Goal: Task Accomplishment & Management: Manage account settings

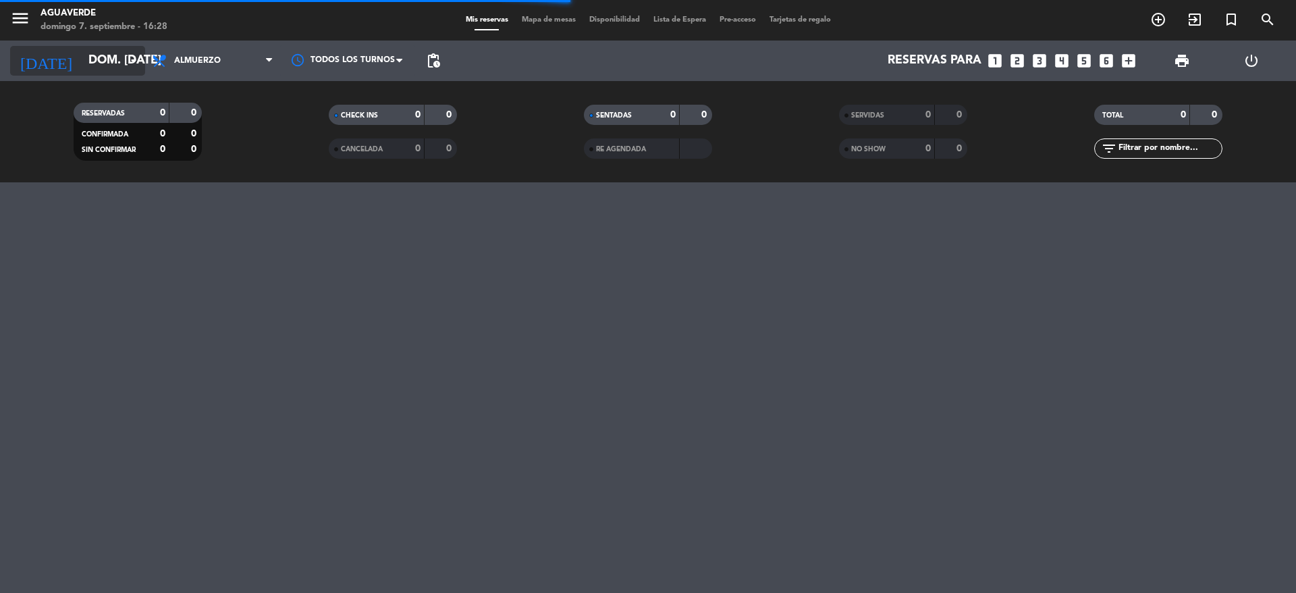
click at [92, 53] on input "dom. [DATE]" at bounding box center [160, 60] width 157 height 27
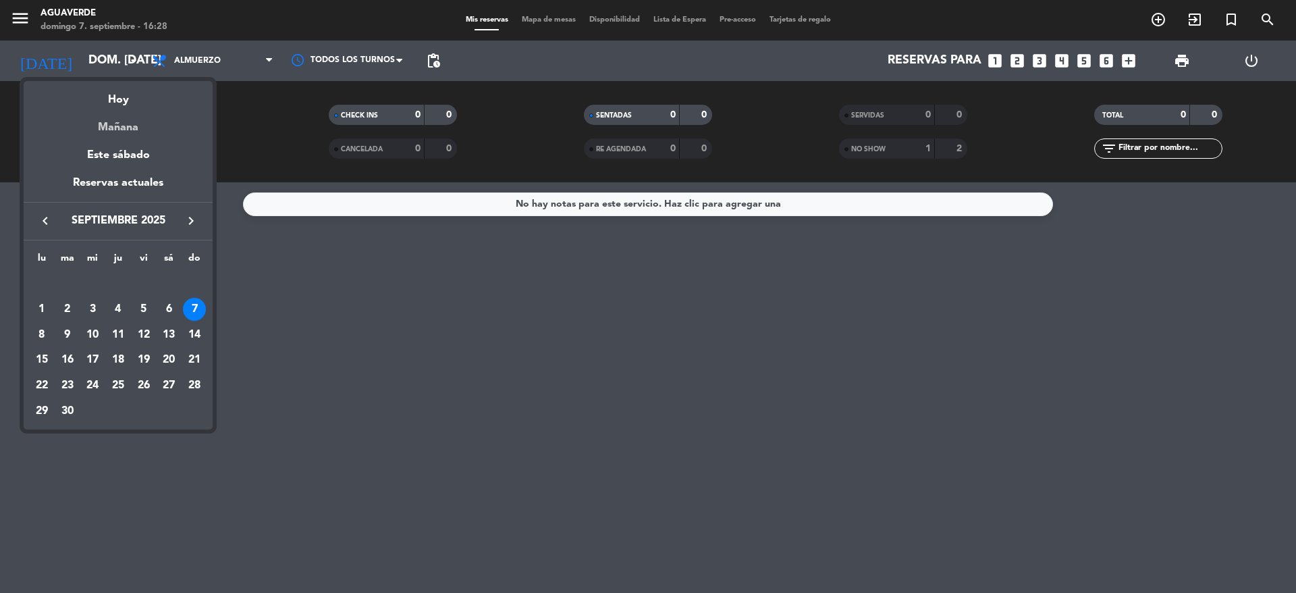
click at [128, 127] on div "Mañana" at bounding box center [118, 123] width 189 height 28
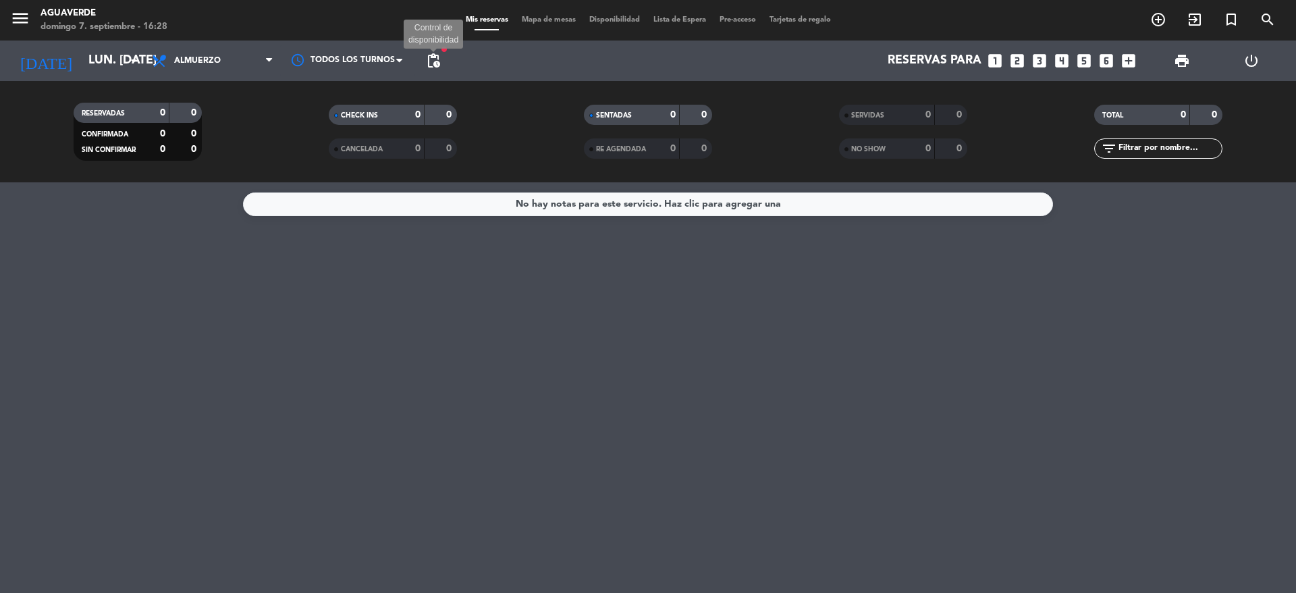
click at [435, 64] on span "pending_actions" at bounding box center [433, 61] width 16 height 16
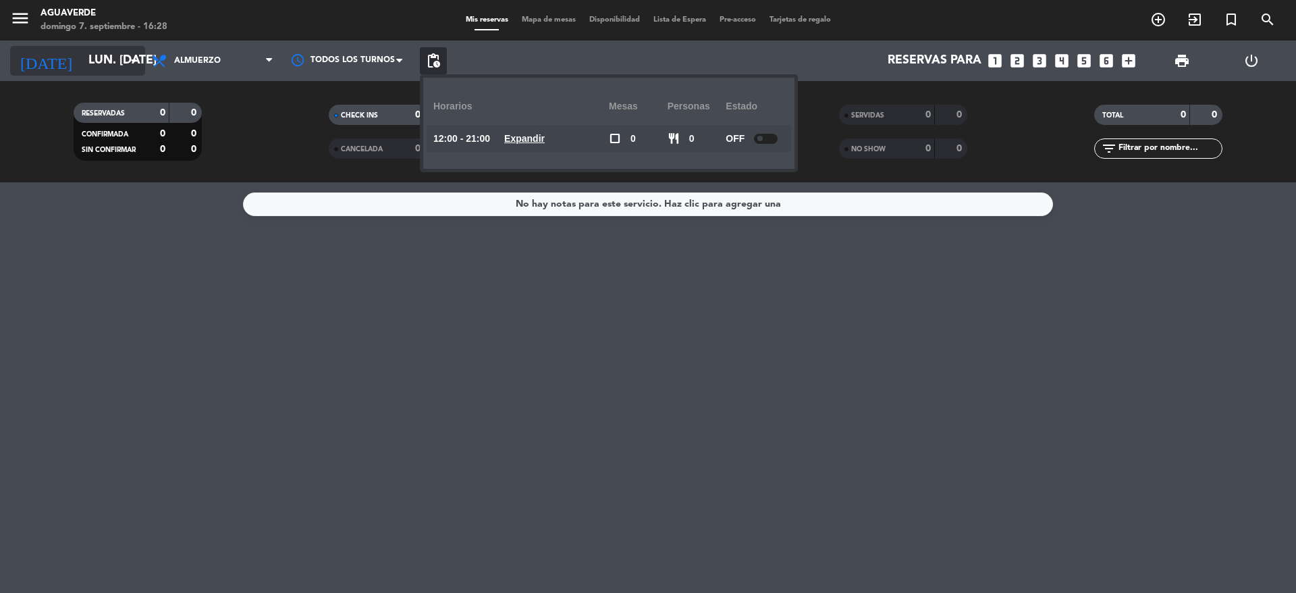
click at [106, 61] on input "lun. [DATE]" at bounding box center [160, 60] width 157 height 27
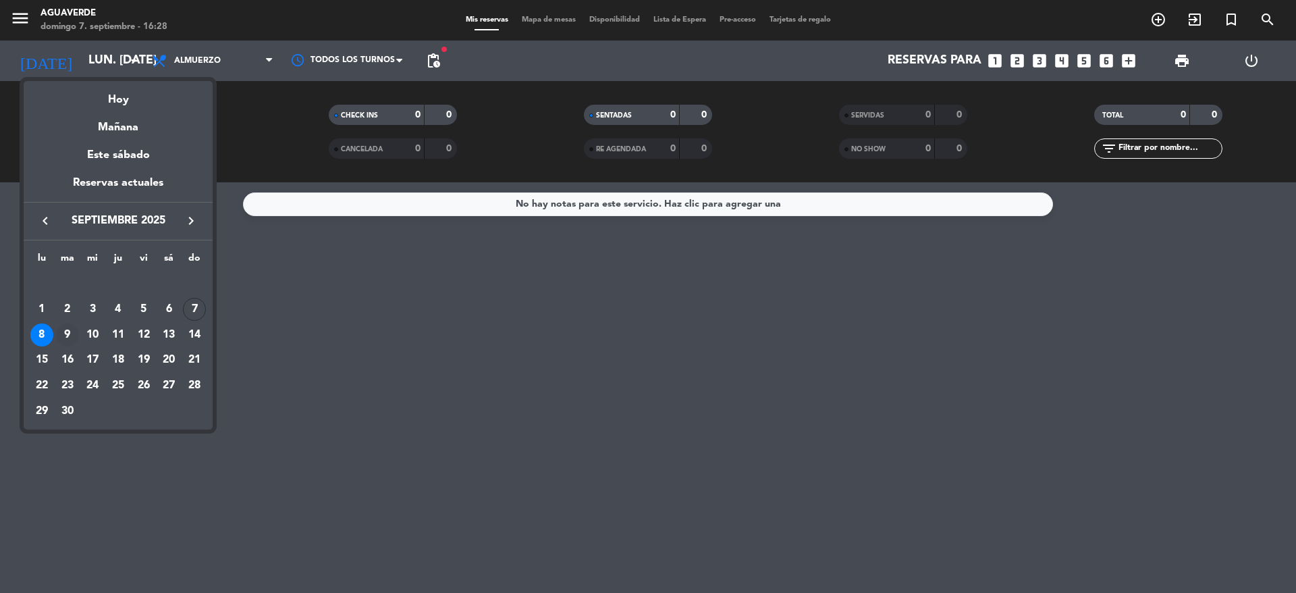
click at [67, 325] on div "9" at bounding box center [67, 334] width 23 height 23
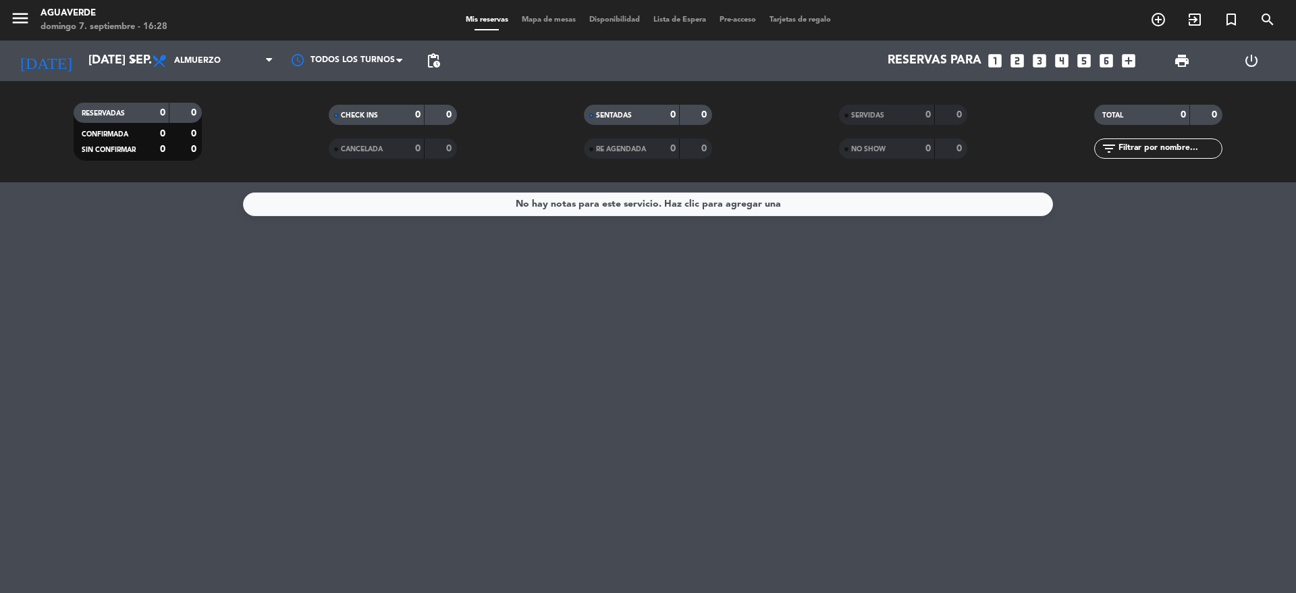
click at [446, 69] on span "pending_actions" at bounding box center [433, 60] width 27 height 27
click at [441, 68] on span "pending_actions" at bounding box center [433, 60] width 27 height 27
click at [435, 62] on span "pending_actions" at bounding box center [433, 61] width 16 height 16
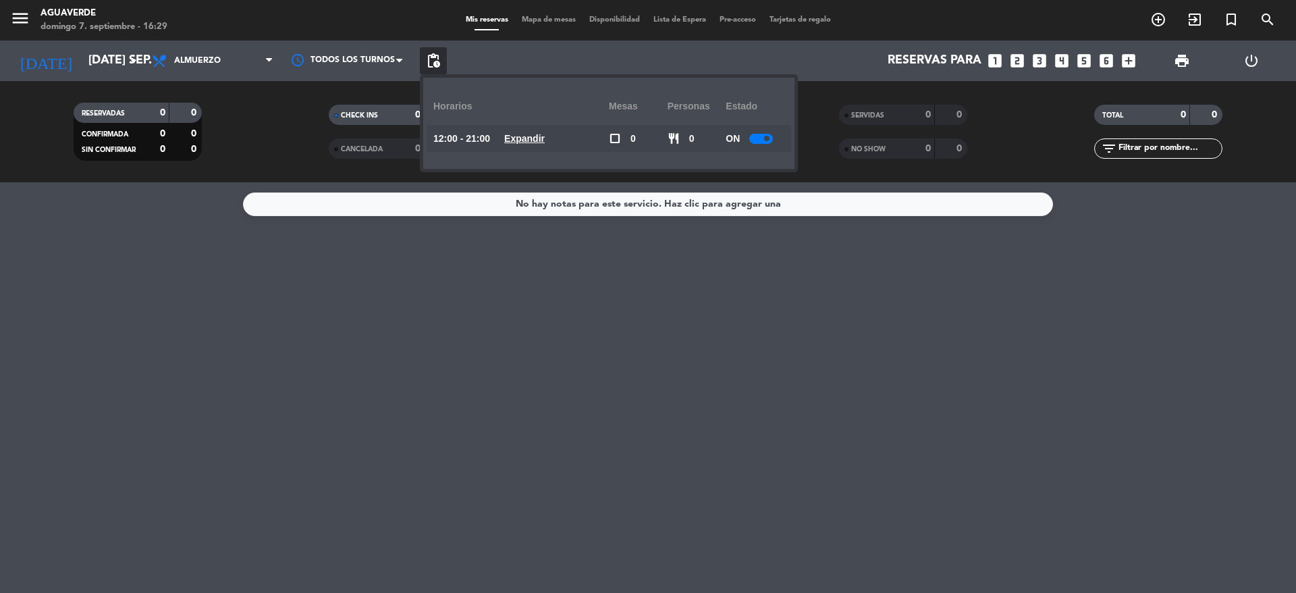
click at [768, 139] on span at bounding box center [766, 138] width 5 height 5
click at [82, 65] on input "[DATE] sep." at bounding box center [160, 60] width 157 height 27
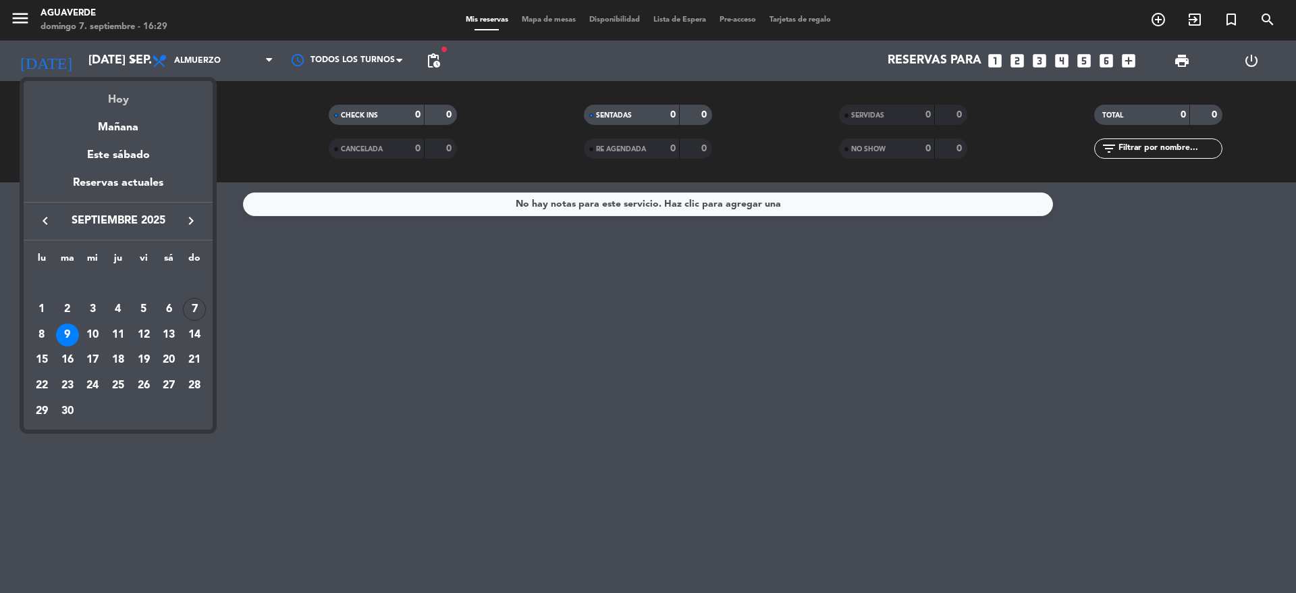
click at [116, 97] on div "Hoy" at bounding box center [118, 95] width 189 height 28
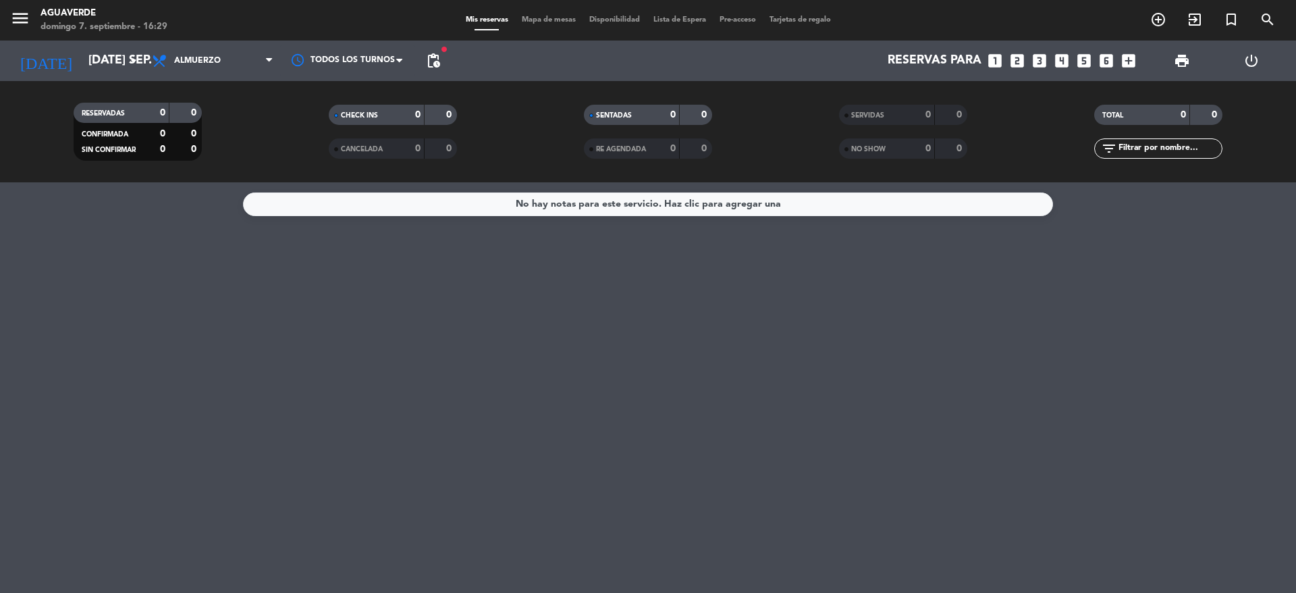
type input "dom. [DATE]"
click at [430, 64] on span "pending_actions" at bounding box center [433, 61] width 16 height 16
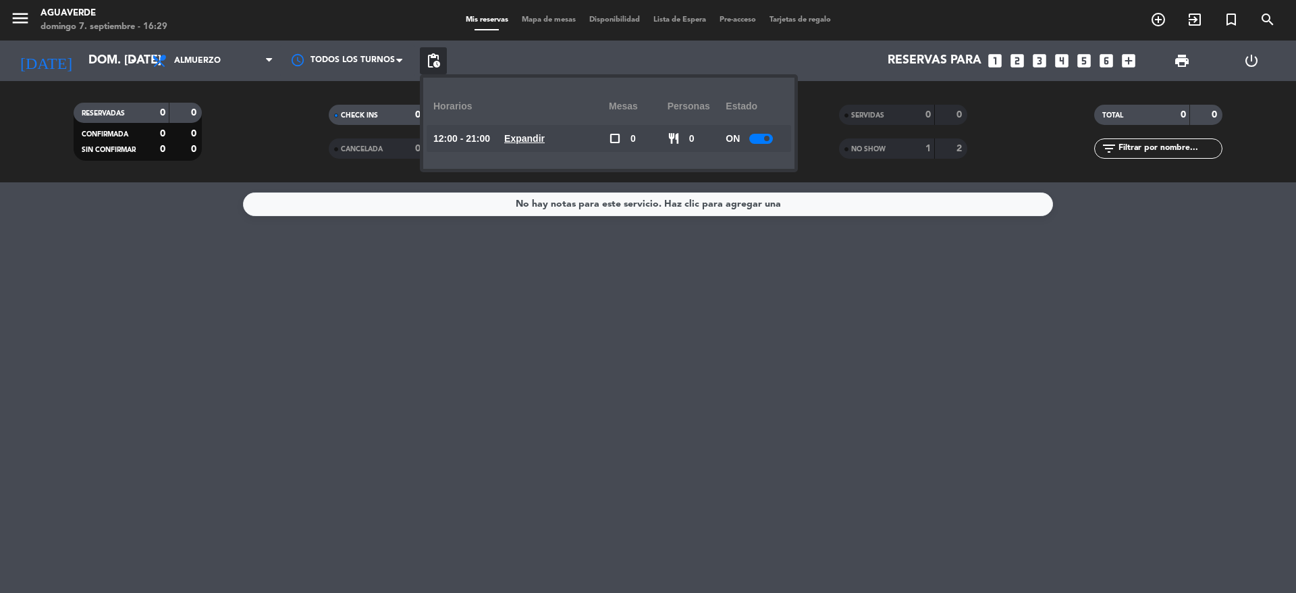
click at [544, 142] on u "Expandir" at bounding box center [524, 138] width 41 height 11
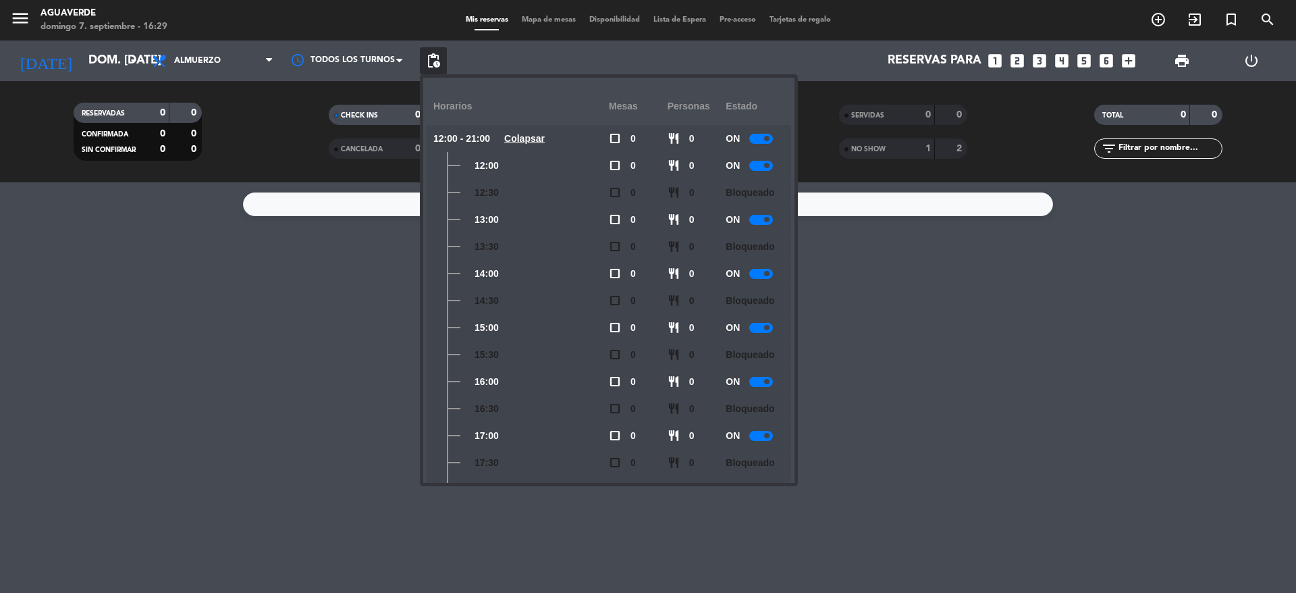
click at [767, 386] on div "ON" at bounding box center [755, 381] width 59 height 27
click at [765, 384] on div at bounding box center [761, 382] width 24 height 10
click at [767, 437] on span at bounding box center [766, 435] width 5 height 5
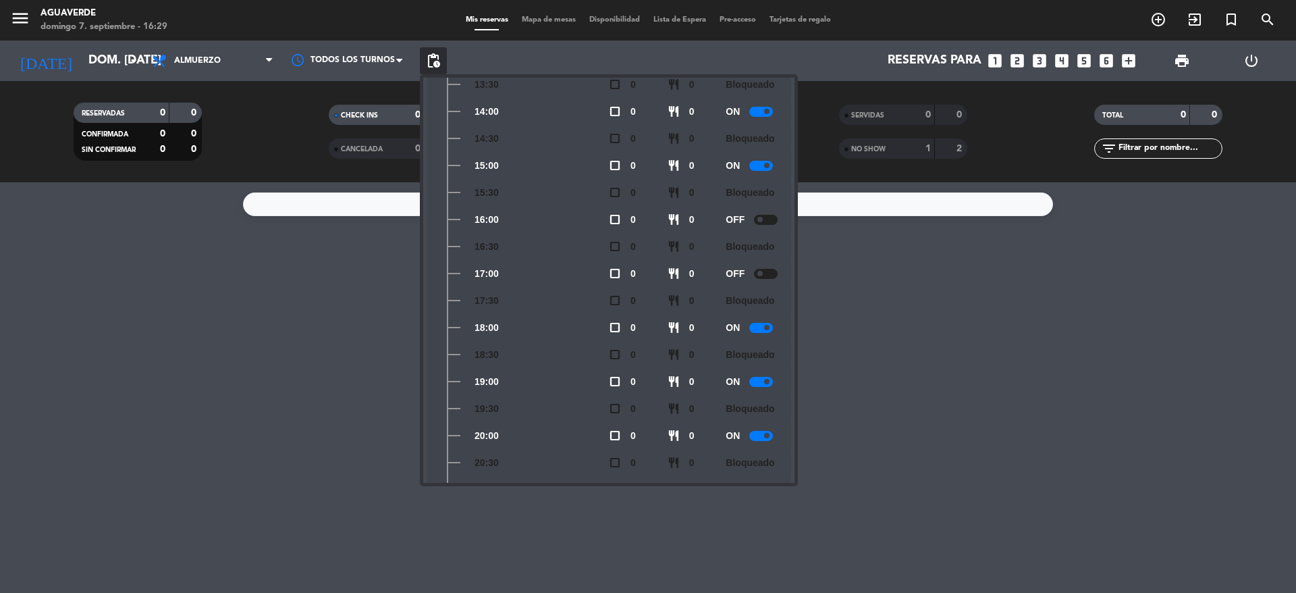
scroll to position [199, 0]
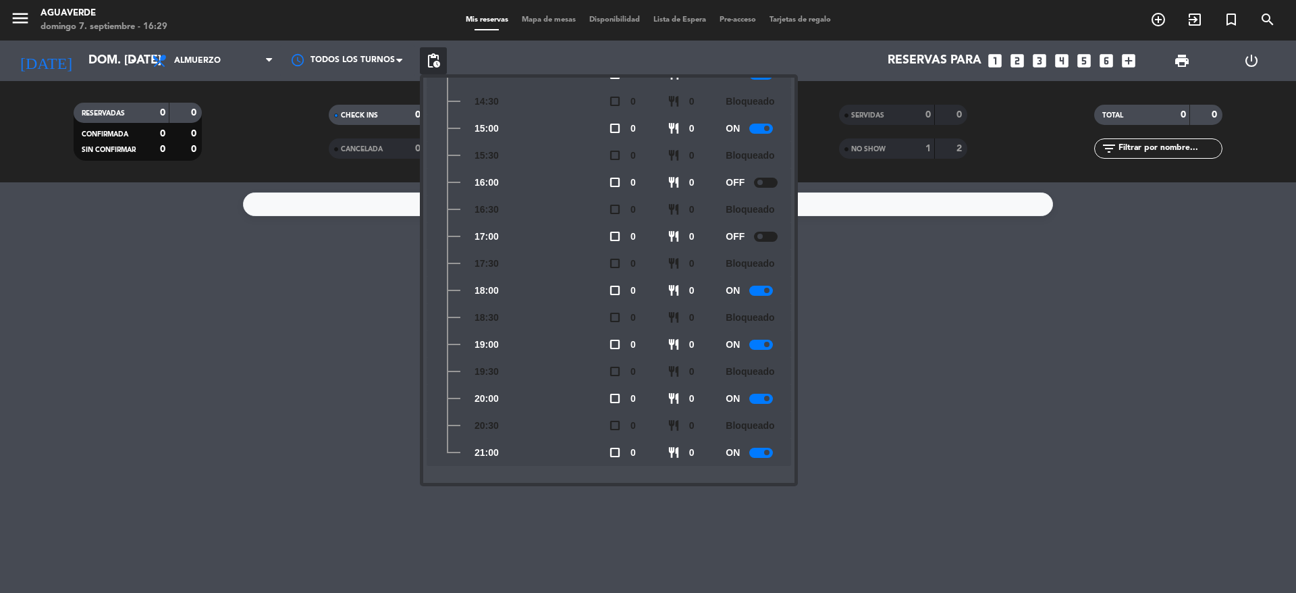
click at [761, 290] on div at bounding box center [761, 291] width 24 height 10
click at [761, 340] on div at bounding box center [761, 345] width 24 height 10
click at [761, 400] on div at bounding box center [761, 399] width 24 height 10
click at [759, 454] on div at bounding box center [761, 453] width 24 height 10
click at [854, 449] on div "No hay notas para este servicio. Haz clic para agregar una" at bounding box center [648, 387] width 1296 height 410
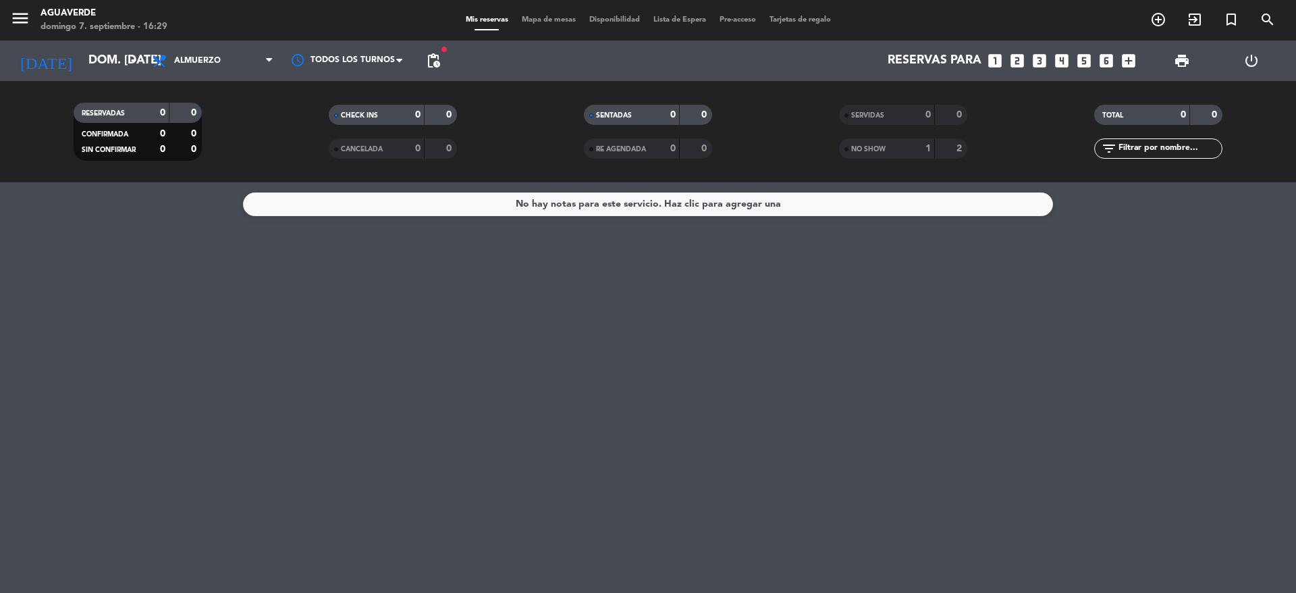
click at [854, 449] on div "No hay notas para este servicio. Haz clic para agregar una" at bounding box center [648, 387] width 1296 height 410
